Goal: Transaction & Acquisition: Purchase product/service

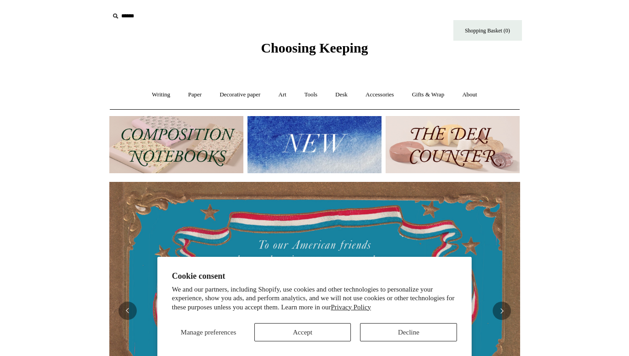
click at [380, 336] on button "Decline" at bounding box center [408, 332] width 97 height 18
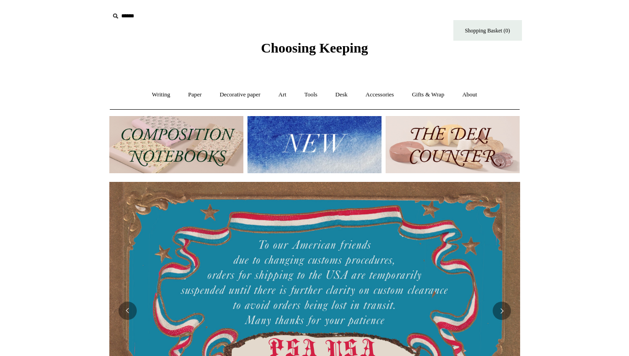
click at [310, 145] on img at bounding box center [314, 144] width 134 height 57
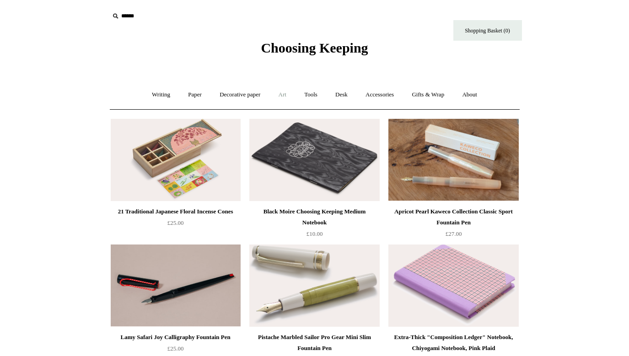
click at [283, 91] on link "Art +" at bounding box center [282, 95] width 24 height 24
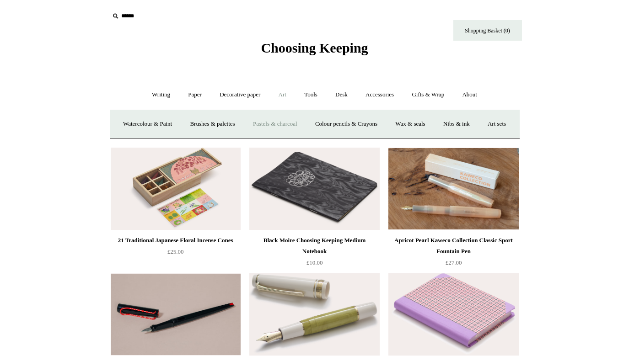
click at [286, 122] on link "Pastels & charcoal" at bounding box center [275, 124] width 61 height 24
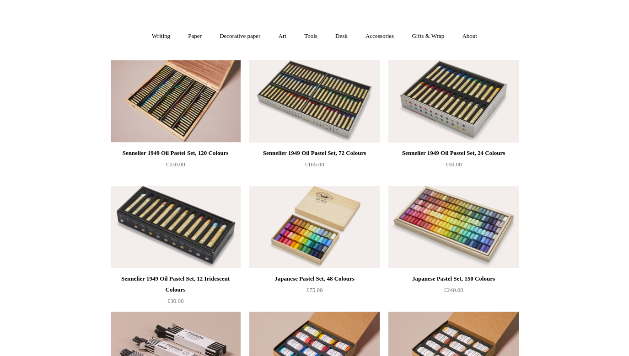
scroll to position [60, 0]
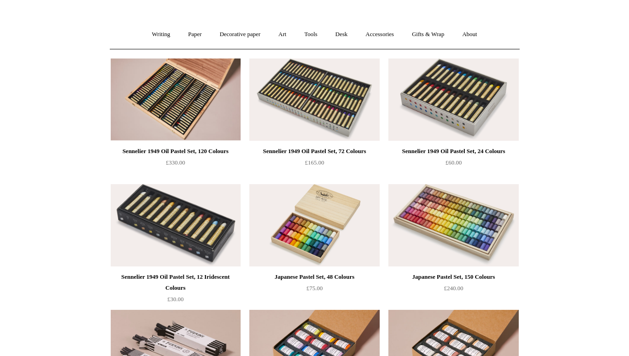
click at [481, 212] on img at bounding box center [453, 225] width 130 height 82
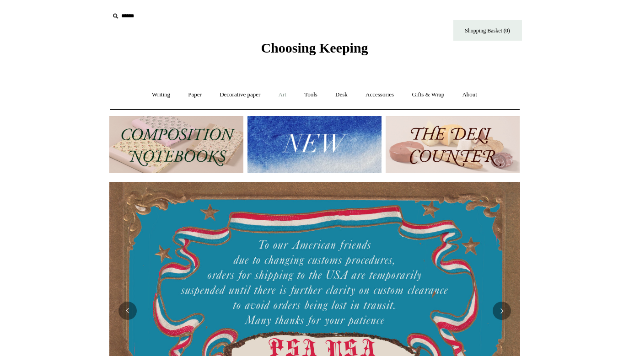
click at [282, 94] on link "Art +" at bounding box center [282, 95] width 24 height 24
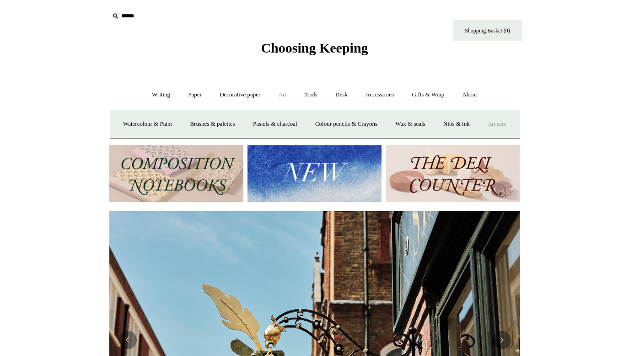
scroll to position [0, 411]
click at [306, 121] on link "Pastels & charcoal" at bounding box center [275, 124] width 61 height 24
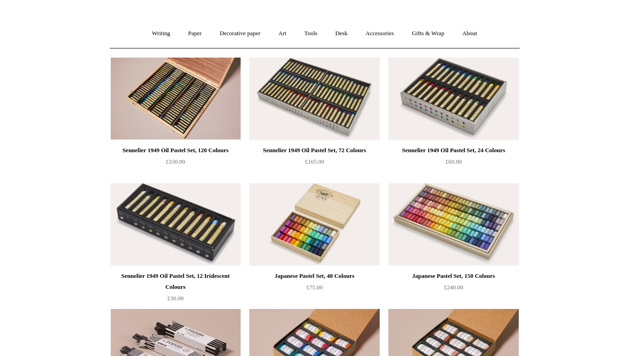
scroll to position [126, 0]
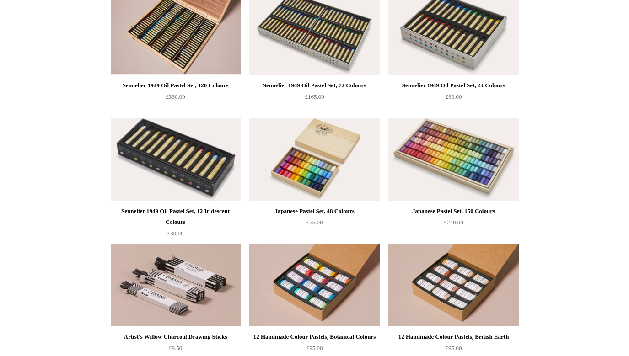
click at [421, 174] on img at bounding box center [453, 159] width 130 height 82
